Goal: Information Seeking & Learning: Learn about a topic

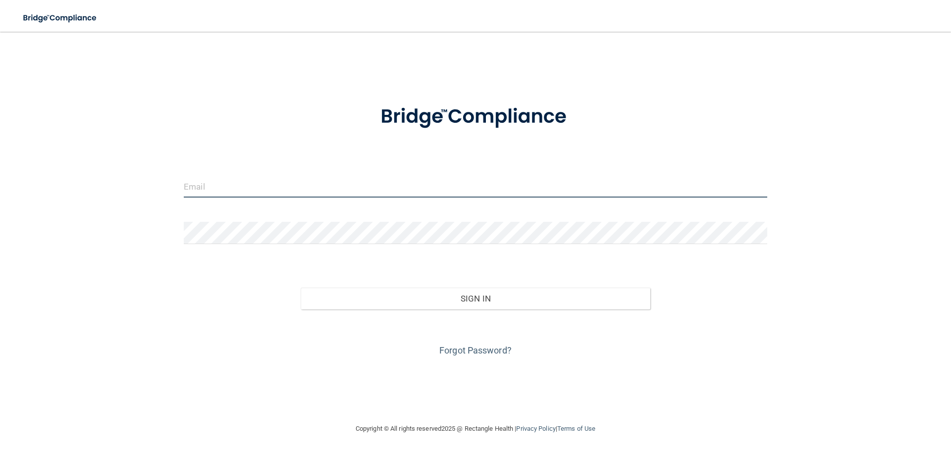
click at [410, 190] on input "email" at bounding box center [476, 186] width 584 height 22
type input "[EMAIL_ADDRESS][DOMAIN_NAME]"
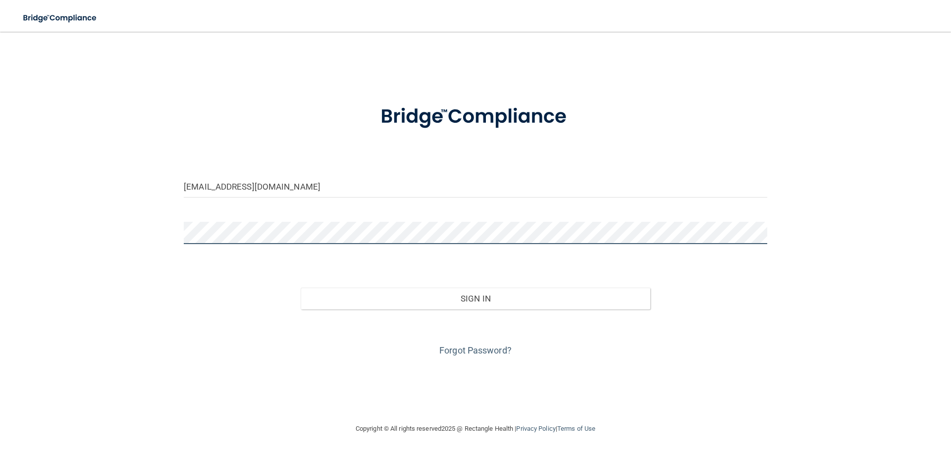
click at [301, 288] on button "Sign In" at bounding box center [476, 299] width 350 height 22
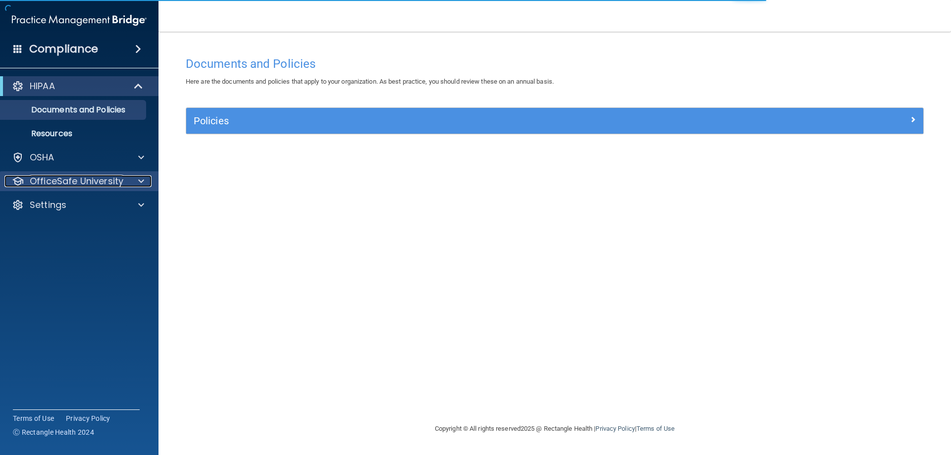
click at [137, 184] on div at bounding box center [139, 181] width 25 height 12
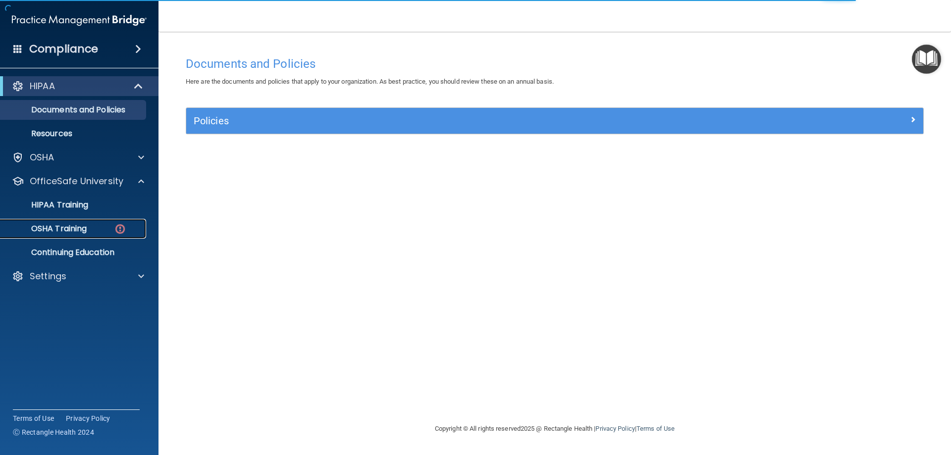
click at [129, 226] on div "OSHA Training" at bounding box center [73, 229] width 135 height 10
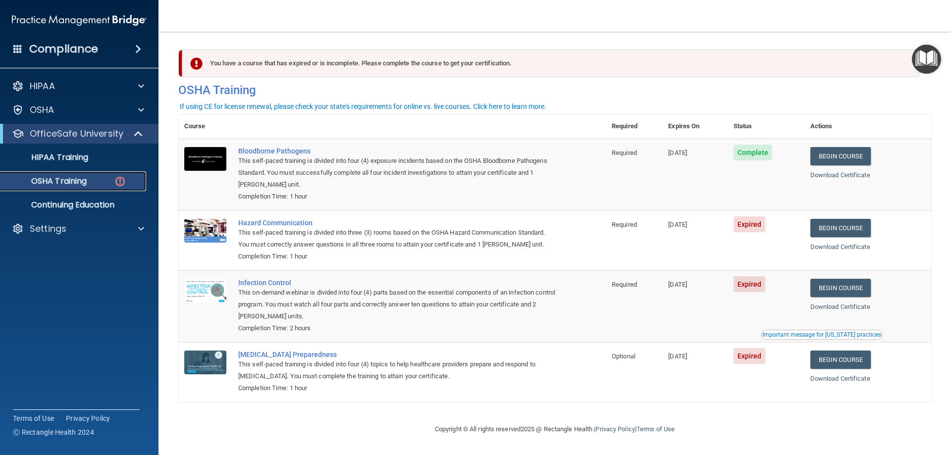
scroll to position [0, 0]
click at [865, 225] on link "Begin Course" at bounding box center [841, 228] width 60 height 18
click at [110, 177] on div "OSHA Training" at bounding box center [73, 181] width 135 height 10
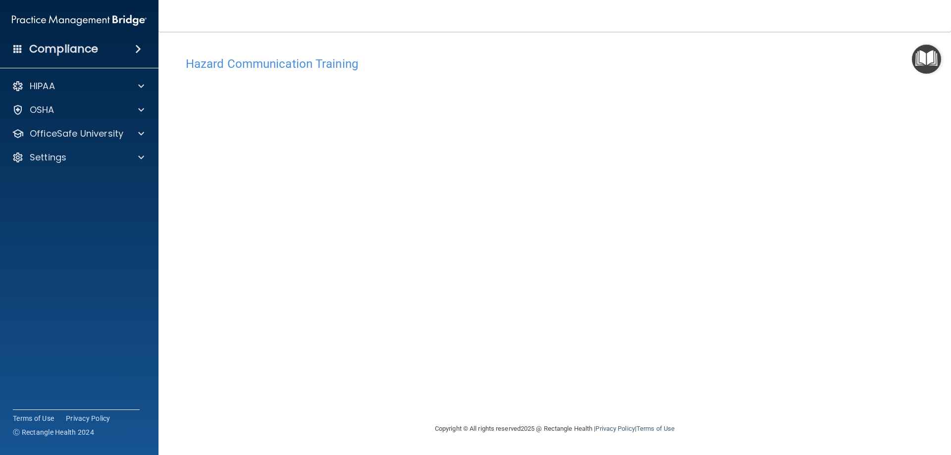
click at [916, 399] on div "Hazard Communication Training This course doesn’t expire until 09/18/2025. Are …" at bounding box center [554, 238] width 753 height 372
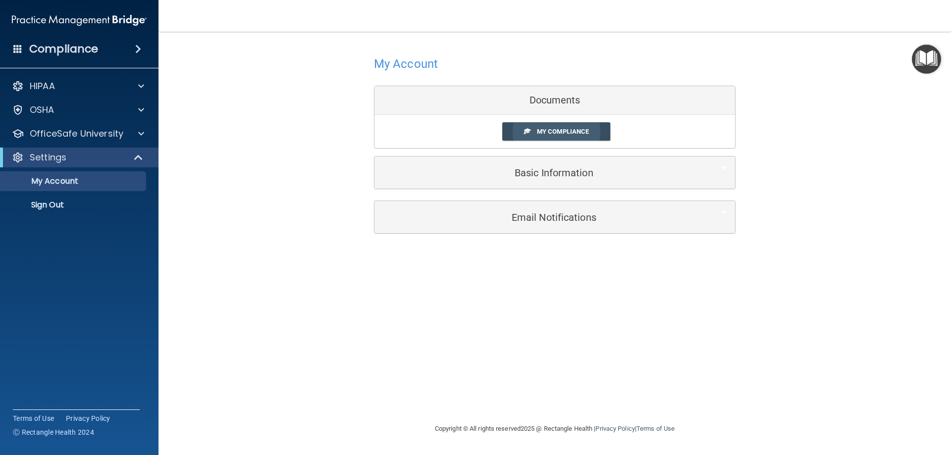
click at [537, 133] on span "My Compliance" at bounding box center [563, 131] width 52 height 7
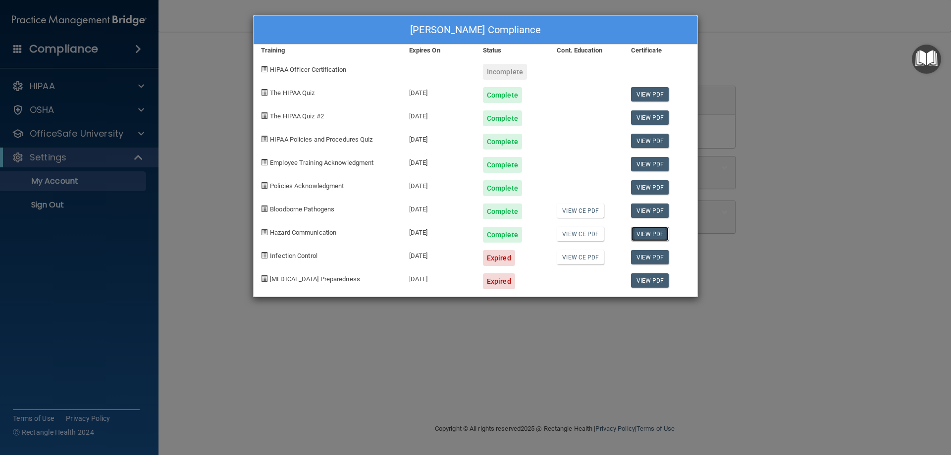
click at [662, 238] on link "View PDF" at bounding box center [650, 234] width 38 height 14
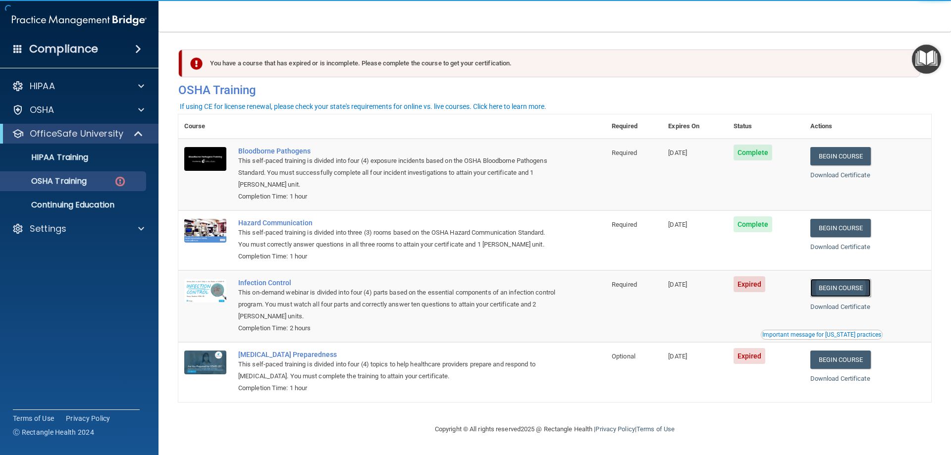
click at [851, 287] on link "Begin Course" at bounding box center [841, 288] width 60 height 18
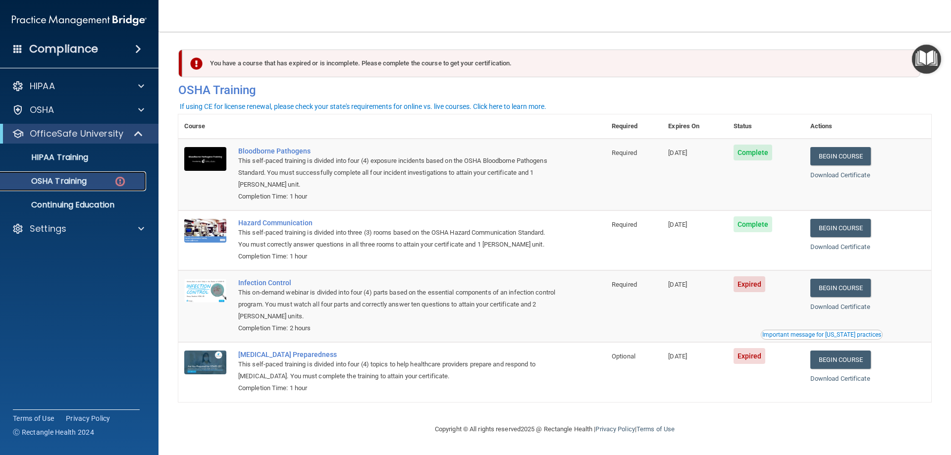
click at [84, 181] on p "OSHA Training" at bounding box center [46, 181] width 80 height 10
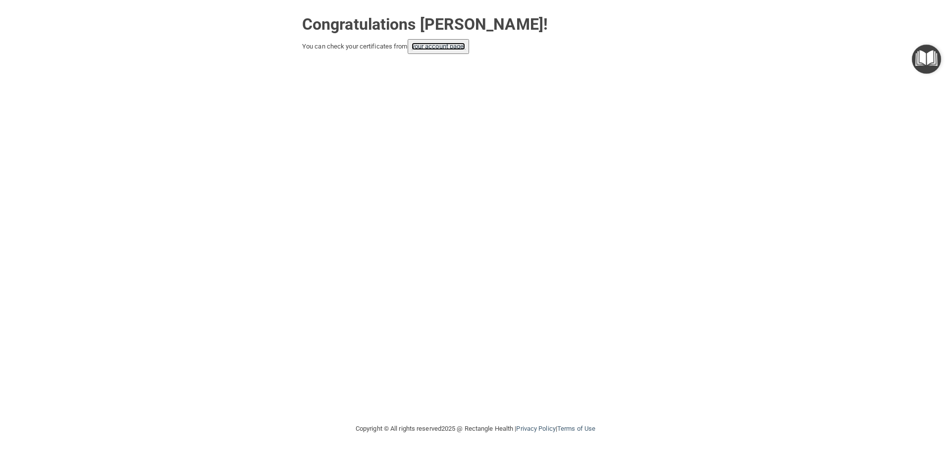
click at [436, 50] on link "your account page!" at bounding box center [439, 46] width 54 height 7
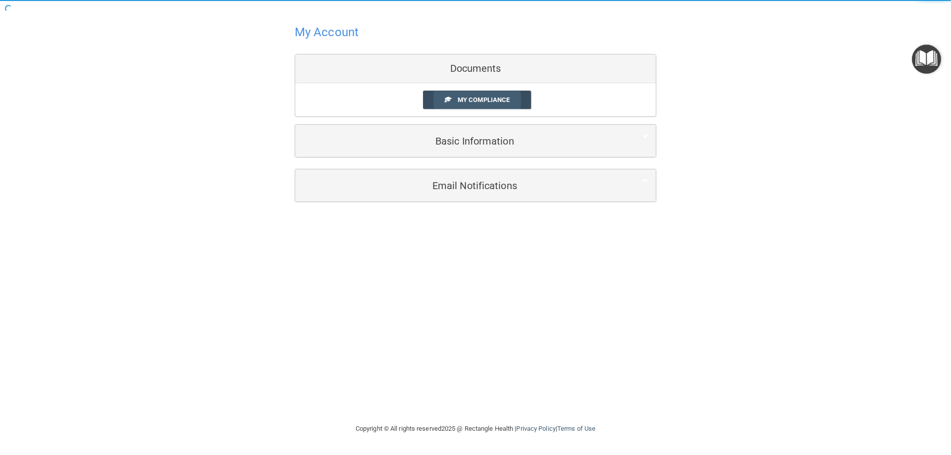
click at [487, 99] on span "My Compliance" at bounding box center [484, 99] width 52 height 7
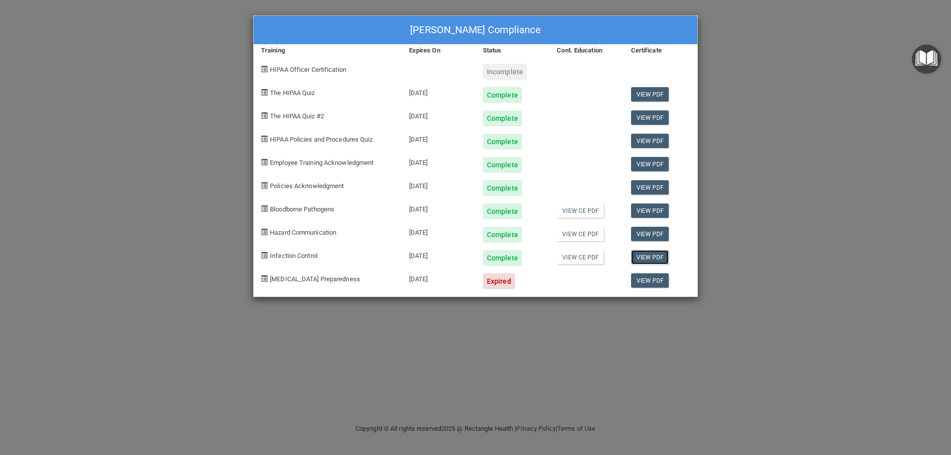
click at [636, 256] on link "View PDF" at bounding box center [650, 257] width 38 height 14
click at [937, 57] on img "Open Resource Center" at bounding box center [926, 59] width 29 height 29
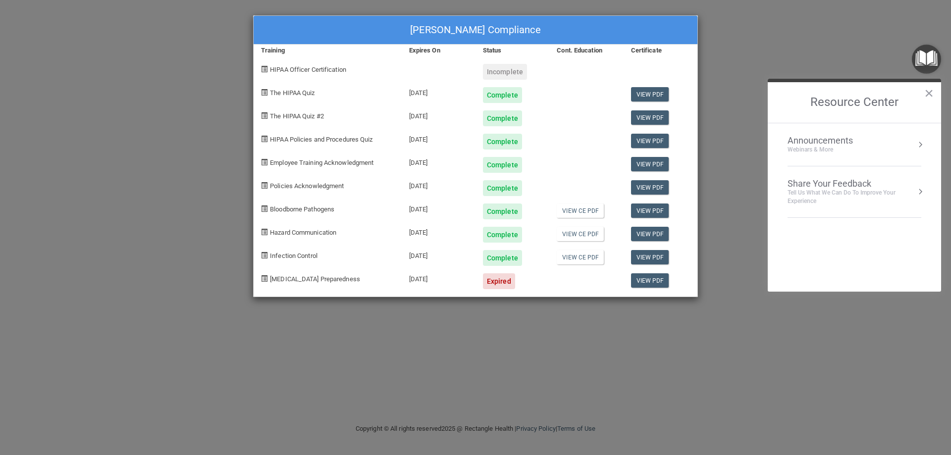
click at [838, 42] on div "Catherine Monk's Compliance Training Expires On Status Cont. Education Certific…" at bounding box center [475, 227] width 951 height 455
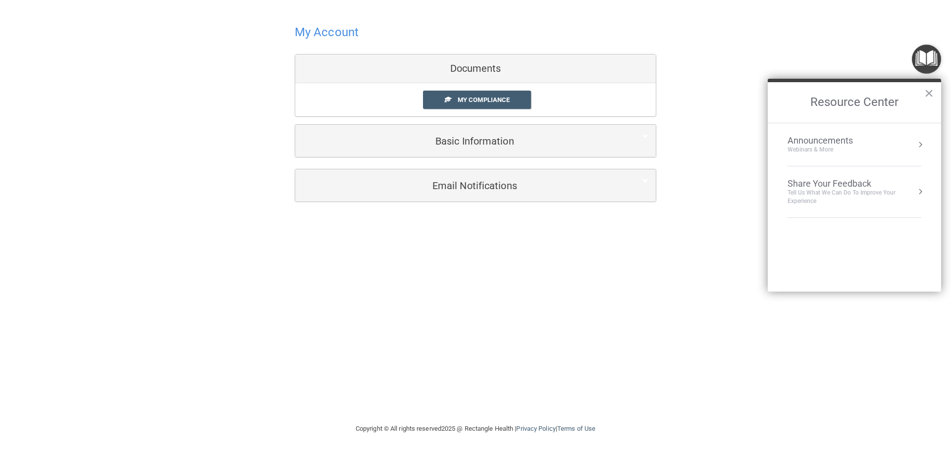
click at [342, 35] on h4 "My Account" at bounding box center [327, 32] width 64 height 13
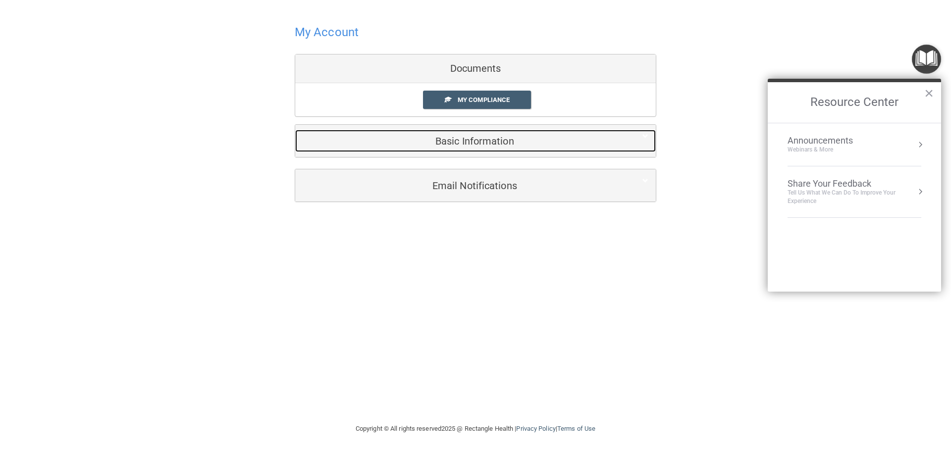
click at [488, 145] on h5 "Basic Information" at bounding box center [461, 141] width 316 height 11
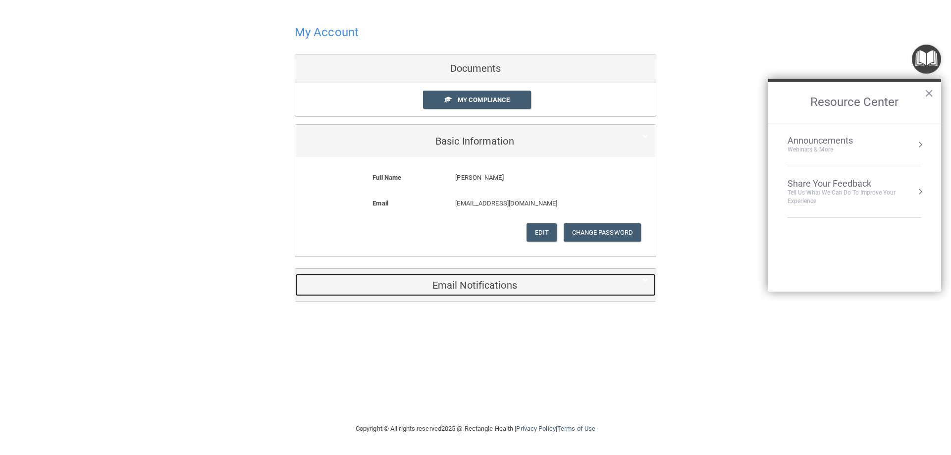
click at [537, 282] on h5 "Email Notifications" at bounding box center [461, 285] width 316 height 11
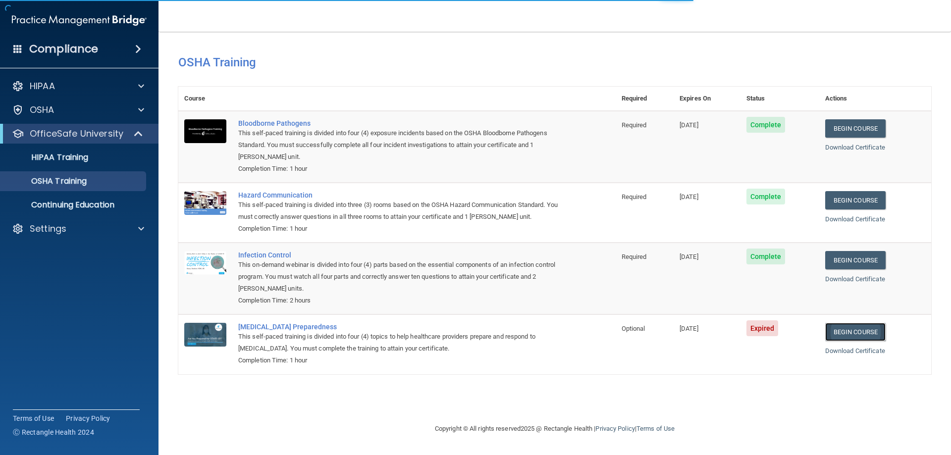
click at [859, 334] on link "Begin Course" at bounding box center [855, 332] width 60 height 18
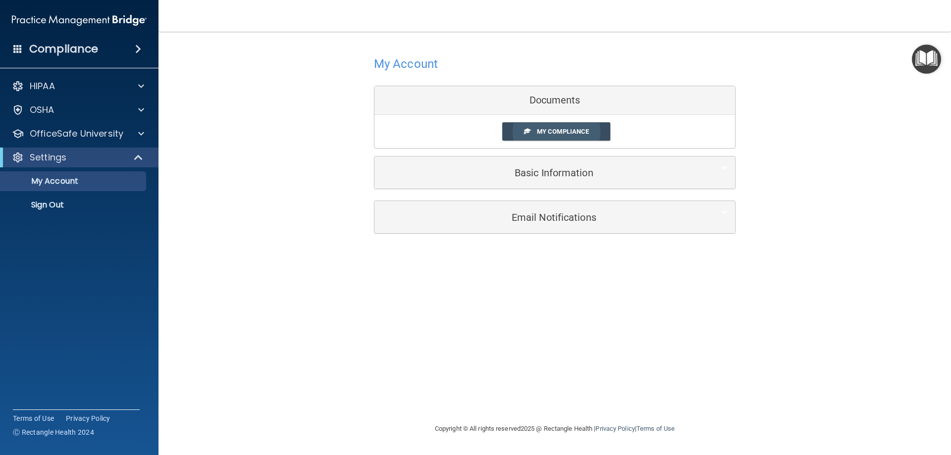
click at [565, 126] on link "My Compliance" at bounding box center [556, 131] width 109 height 18
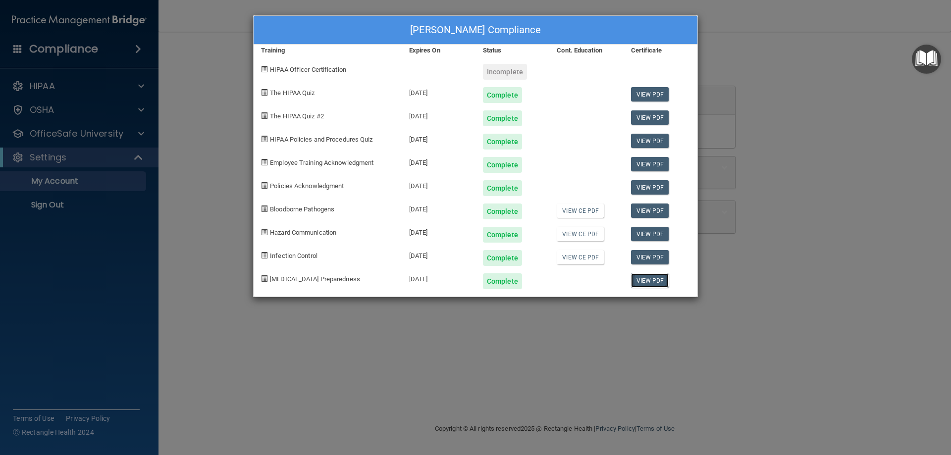
click at [652, 285] on link "View PDF" at bounding box center [650, 280] width 38 height 14
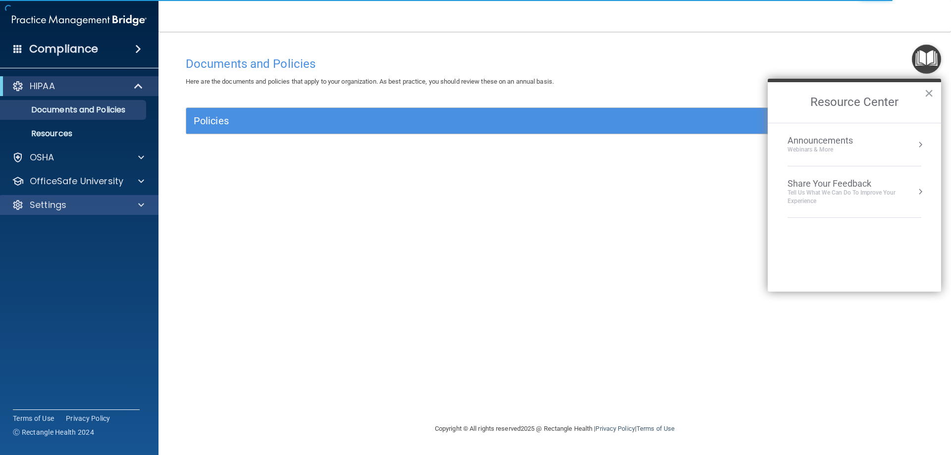
click at [81, 199] on div "Settings" at bounding box center [79, 205] width 159 height 20
click at [144, 209] on span at bounding box center [141, 205] width 6 height 12
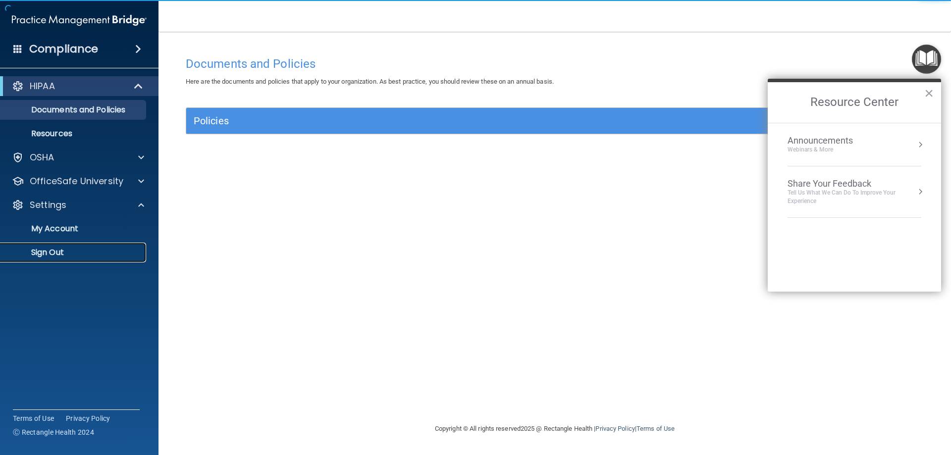
click at [111, 250] on p "Sign Out" at bounding box center [73, 253] width 135 height 10
